Goal: Task Accomplishment & Management: Complete application form

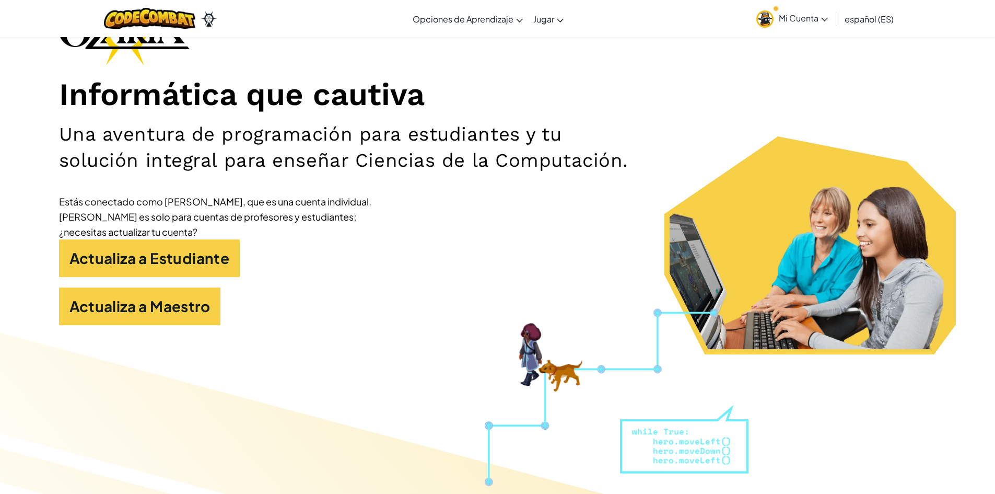
scroll to position [104, 0]
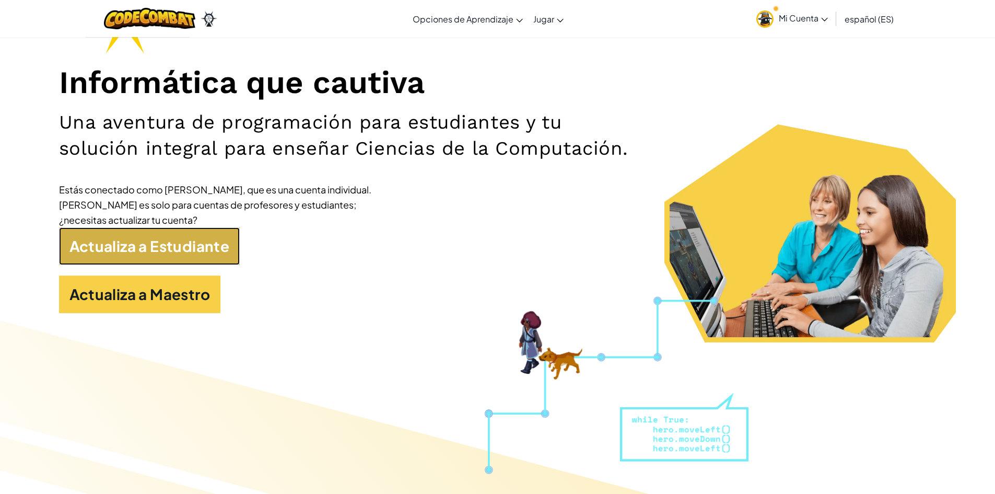
click at [224, 255] on link "Actualiza a Estudiante" at bounding box center [149, 246] width 181 height 38
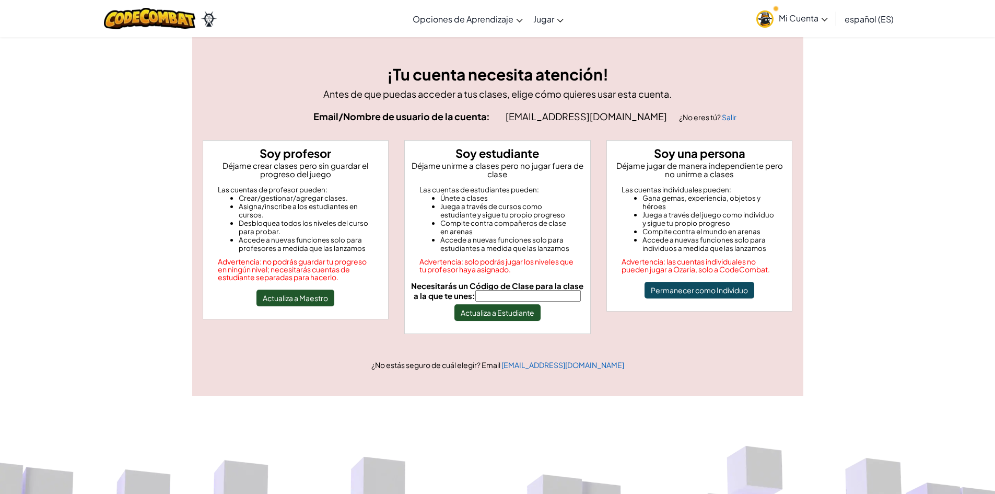
click at [508, 292] on input "Necesitarás un Código de Clase para la clase a la que te unes:" at bounding box center [528, 295] width 106 height 11
type input "SameSnowHorse"
click at [524, 317] on button "Actualiza a Estudiante" at bounding box center [497, 312] width 86 height 17
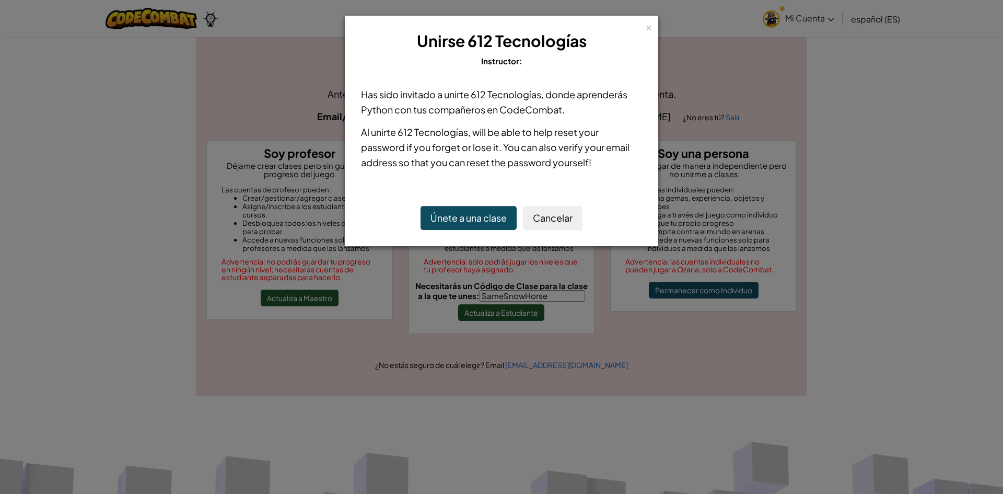
click at [467, 225] on button "Únete a una clase" at bounding box center [468, 218] width 96 height 24
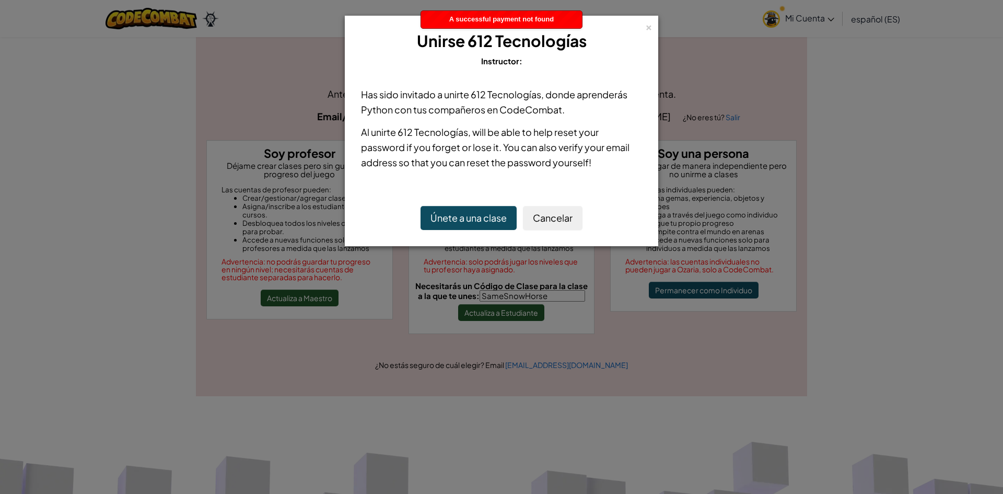
click at [494, 223] on button "Únete a una clase" at bounding box center [468, 218] width 96 height 24
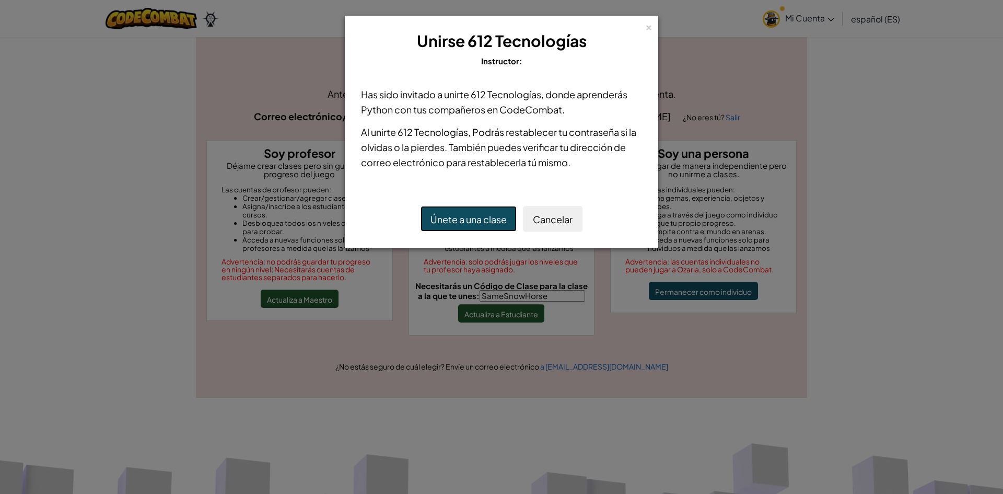
click at [502, 215] on font "Únete a una clase" at bounding box center [468, 219] width 76 height 12
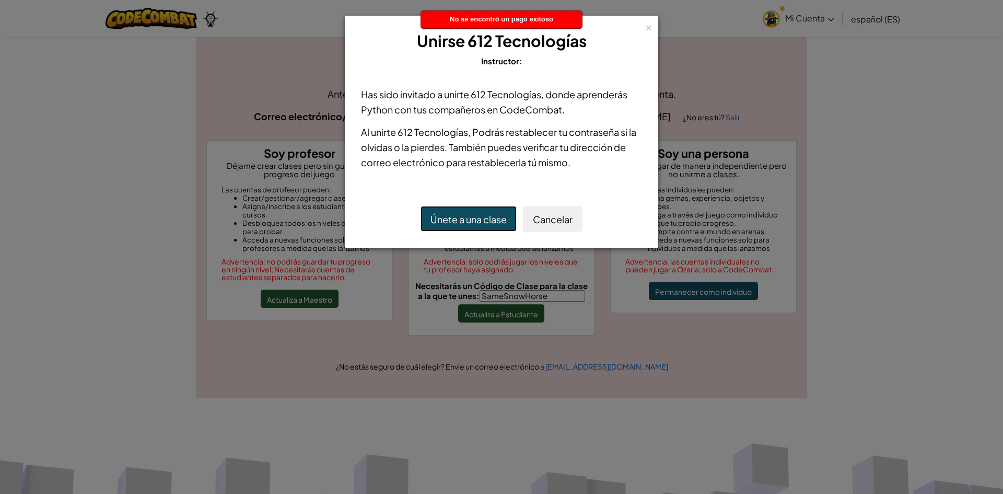
click at [502, 215] on font "Únete a una clase" at bounding box center [468, 219] width 76 height 12
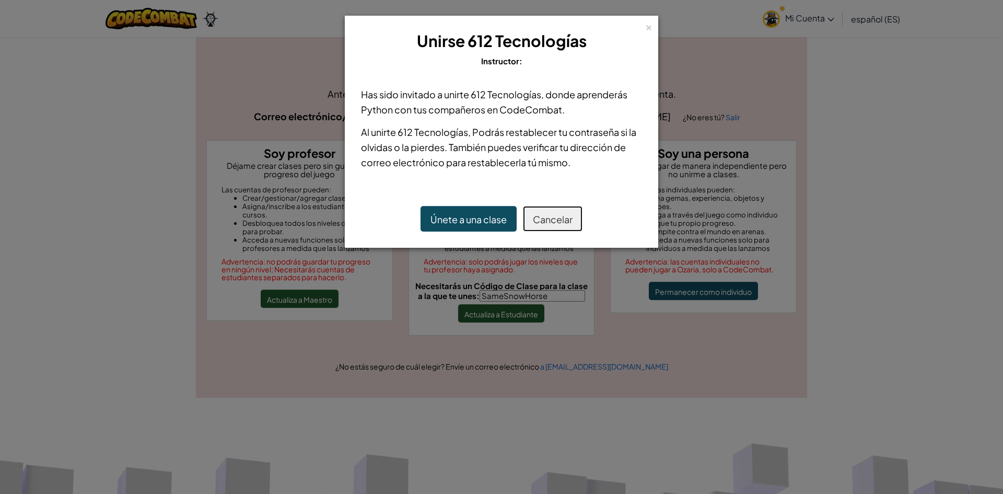
click at [570, 229] on button "Cancelar" at bounding box center [553, 219] width 60 height 26
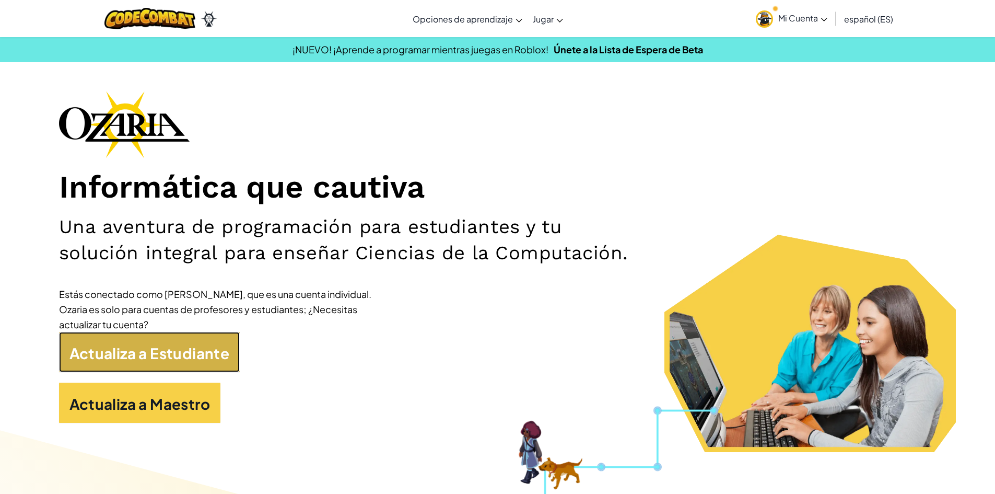
click at [171, 340] on link "Actualiza a Estudiante" at bounding box center [149, 352] width 181 height 40
